Goal: Task Accomplishment & Management: Use online tool/utility

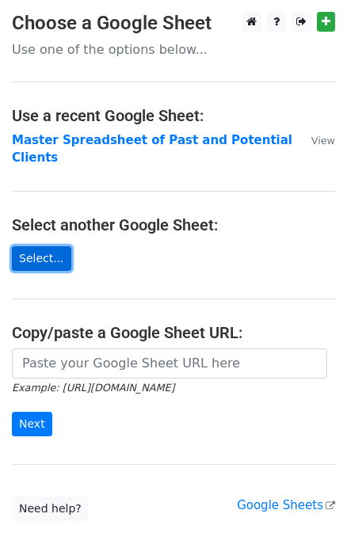
click at [40, 246] on link "Select..." at bounding box center [41, 258] width 59 height 25
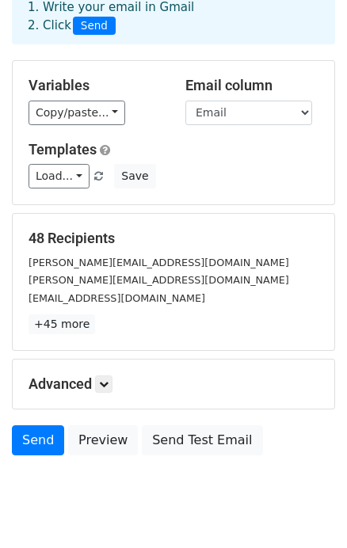
scroll to position [94, 0]
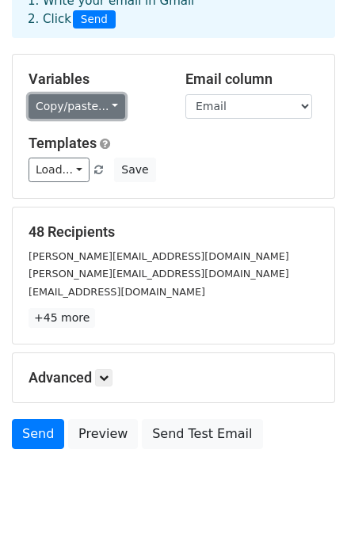
click at [87, 99] on link "Copy/paste..." at bounding box center [76, 106] width 97 height 25
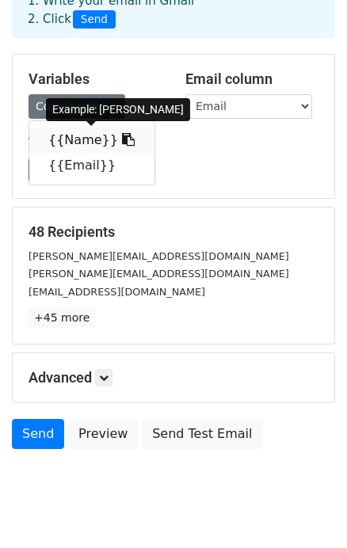
click at [80, 137] on link "{{Name}}" at bounding box center [91, 139] width 125 height 25
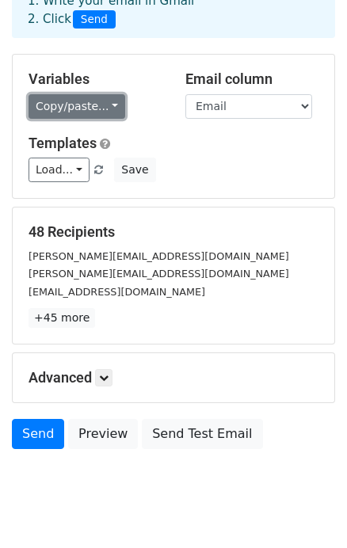
click at [104, 104] on link "Copy/paste..." at bounding box center [76, 106] width 97 height 25
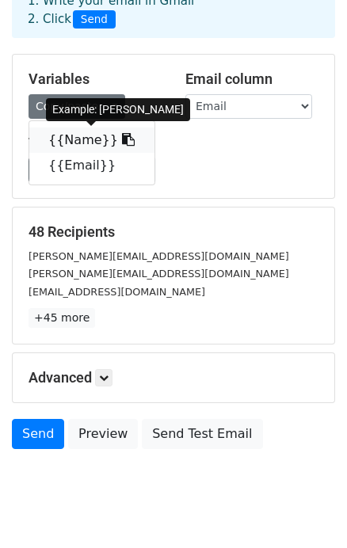
click at [82, 140] on link "{{Name}}" at bounding box center [91, 139] width 125 height 25
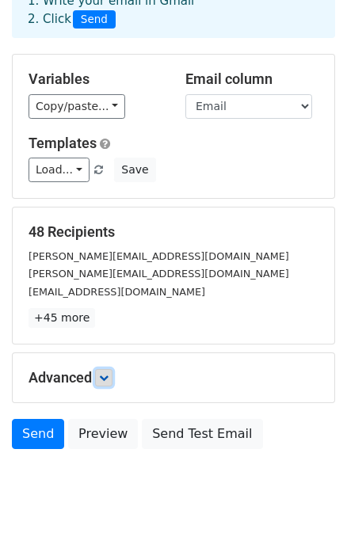
click at [105, 374] on icon at bounding box center [103, 377] width 9 height 9
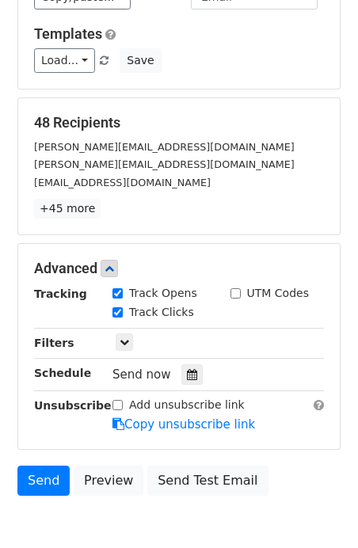
scroll to position [204, 0]
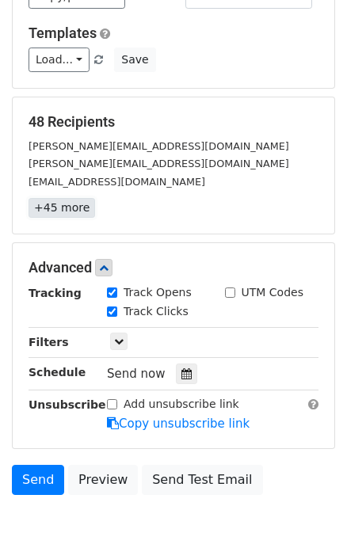
click at [55, 214] on link "+45 more" at bounding box center [61, 208] width 66 height 20
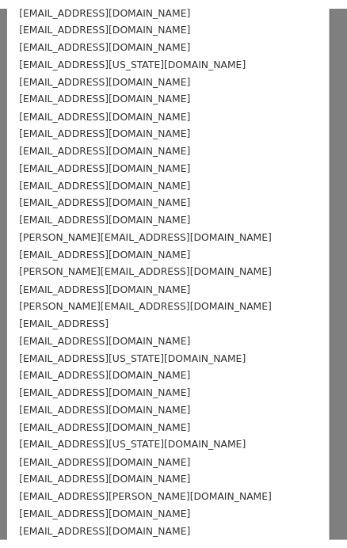
scroll to position [0, 0]
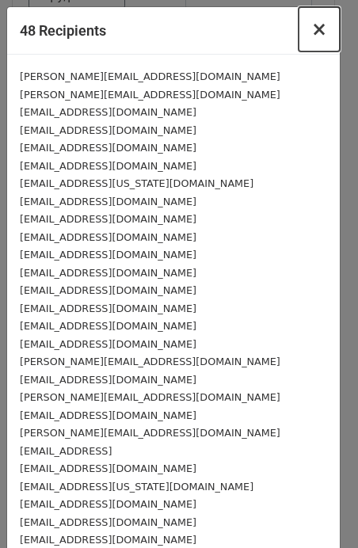
click at [311, 26] on span "×" at bounding box center [319, 29] width 16 height 22
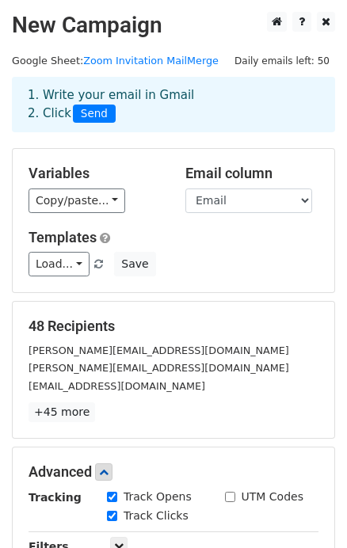
click at [89, 115] on span "Send" at bounding box center [94, 113] width 43 height 19
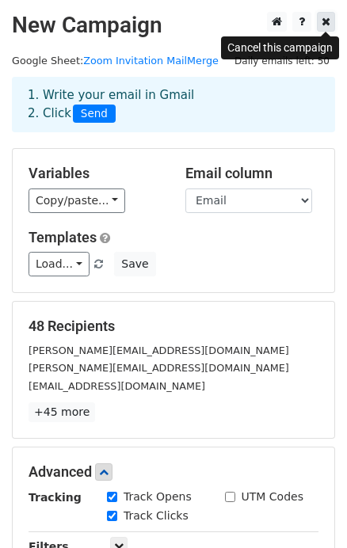
click at [327, 25] on icon at bounding box center [325, 21] width 9 height 11
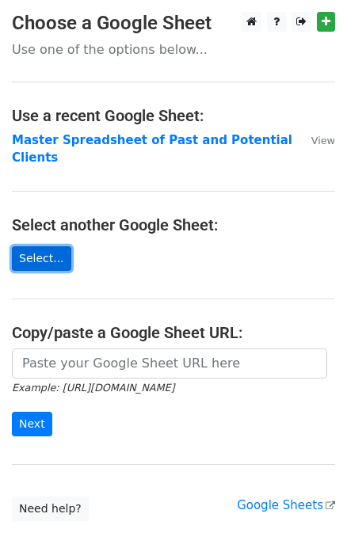
click at [47, 246] on link "Select..." at bounding box center [41, 258] width 59 height 25
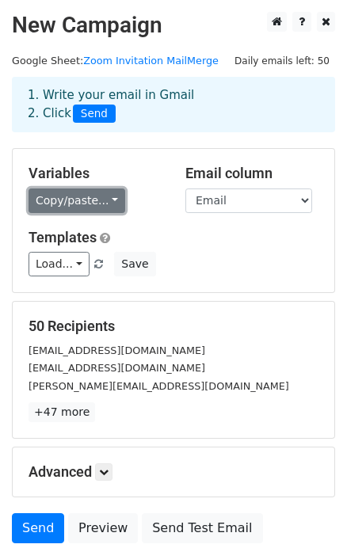
click at [102, 197] on link "Copy/paste..." at bounding box center [76, 200] width 97 height 25
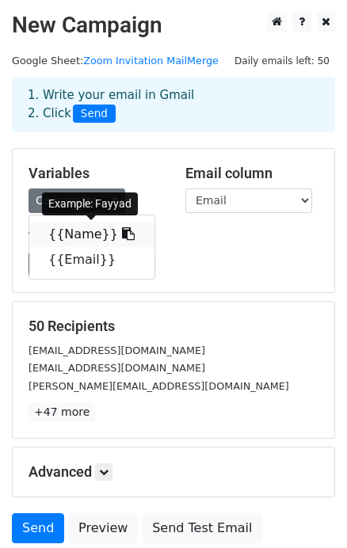
click at [78, 234] on link "{{Name}}" at bounding box center [91, 234] width 125 height 25
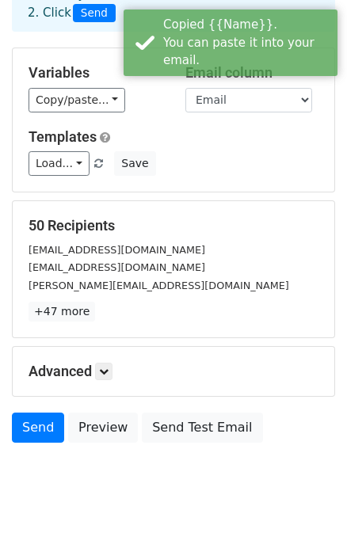
scroll to position [105, 0]
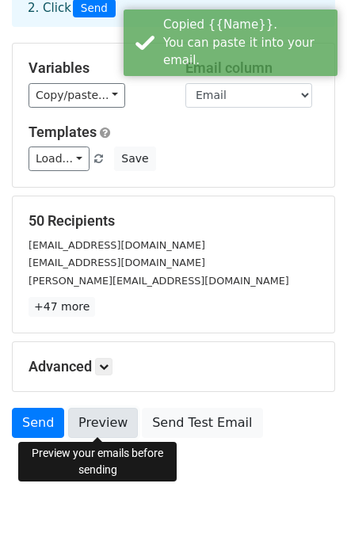
click at [102, 419] on link "Preview" at bounding box center [103, 423] width 70 height 30
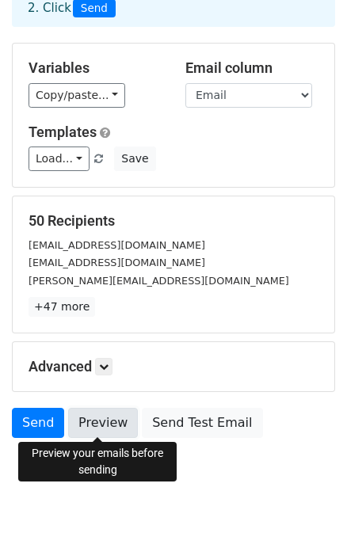
click at [97, 411] on link "Preview" at bounding box center [103, 423] width 70 height 30
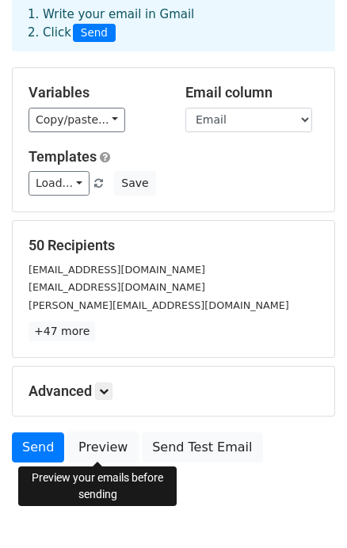
scroll to position [79, 0]
